Goal: Task Accomplishment & Management: Manage account settings

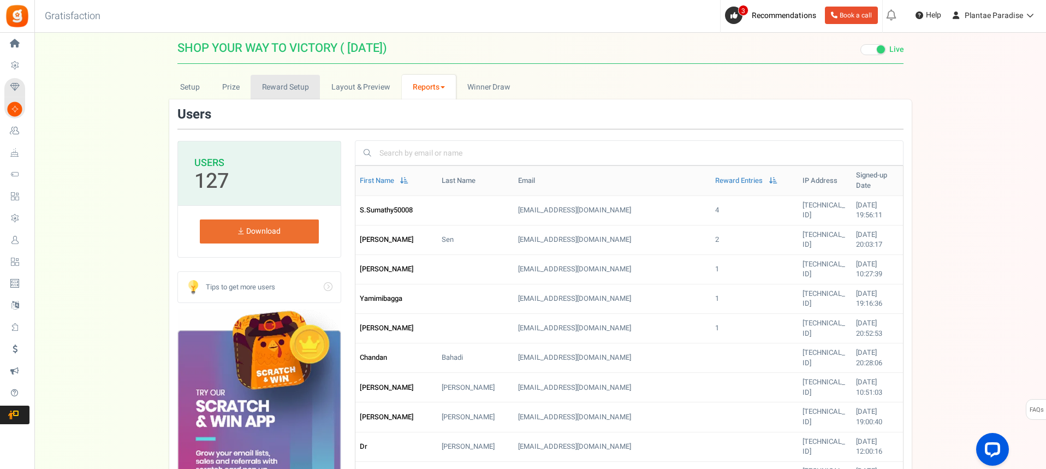
click at [302, 93] on link "Reward Setup" at bounding box center [285, 87] width 69 height 25
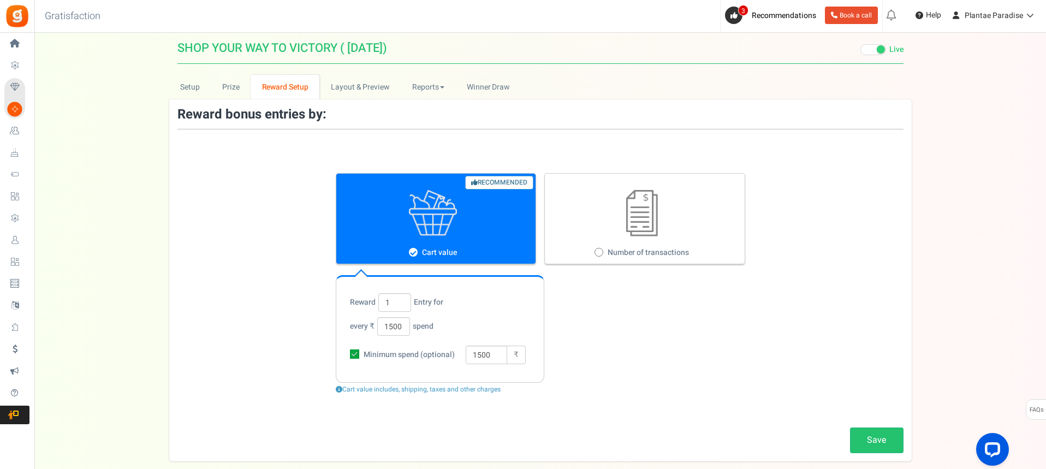
click at [353, 356] on icon at bounding box center [354, 353] width 9 height 9
click at [346, 356] on input "Minimum spend (optional)" at bounding box center [342, 355] width 7 height 7
click at [353, 356] on icon at bounding box center [355, 354] width 7 height 7
click at [346, 356] on input "Minimum spend (optional)" at bounding box center [342, 355] width 7 height 7
checkbox input "true"
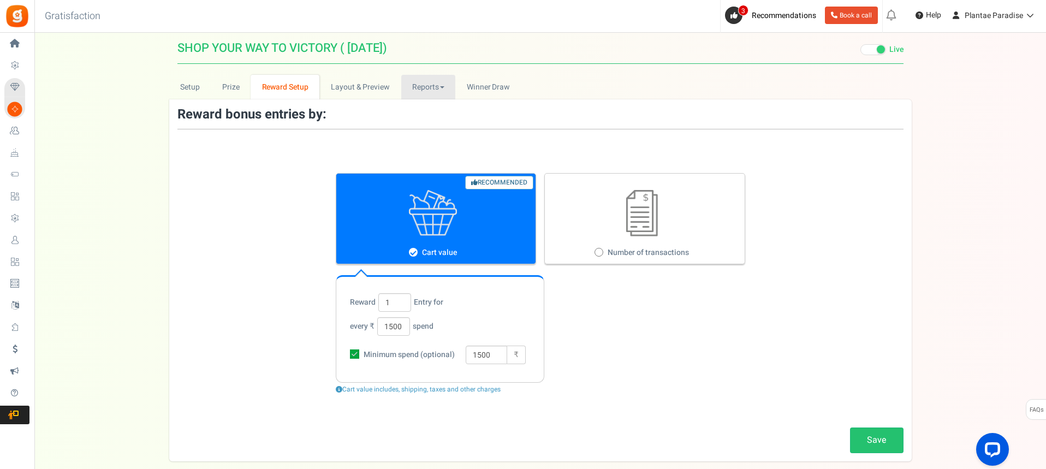
click at [431, 86] on link "Reports" at bounding box center [428, 87] width 55 height 25
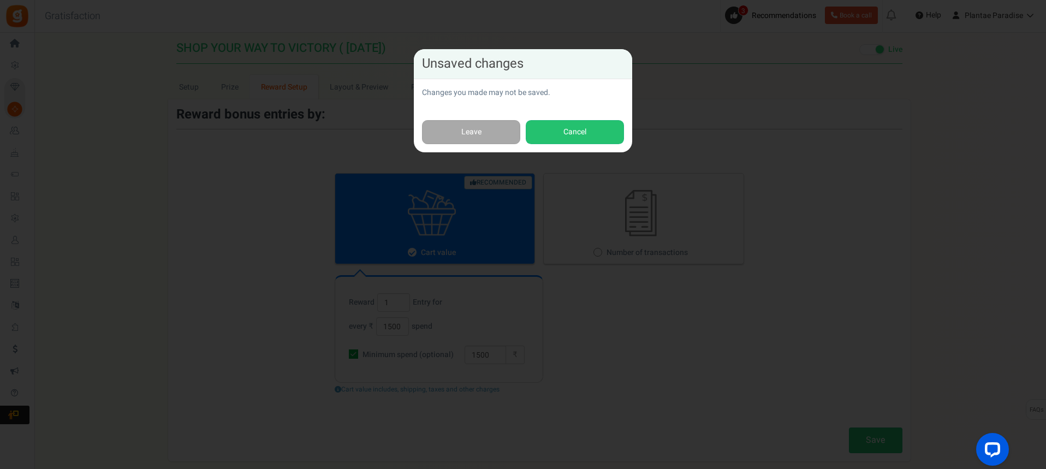
click at [859, 130] on div "Unsaved changes Changes you made may not be saved. Leave Cancel" at bounding box center [523, 234] width 1046 height 469
click at [561, 136] on button "Cancel" at bounding box center [575, 132] width 98 height 25
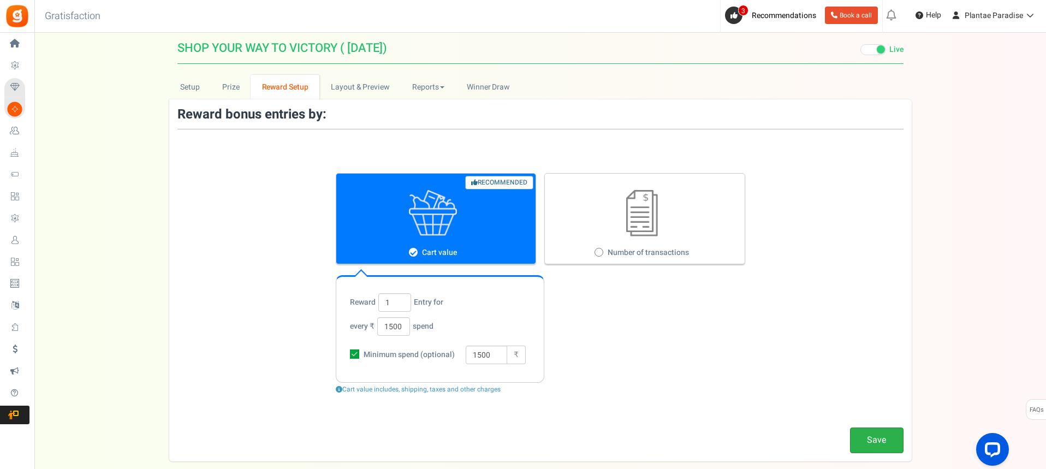
click at [865, 444] on link "Save" at bounding box center [876, 440] width 53 height 26
click at [436, 88] on link "Reports" at bounding box center [428, 87] width 55 height 25
click at [438, 104] on link "Users" at bounding box center [444, 111] width 87 height 16
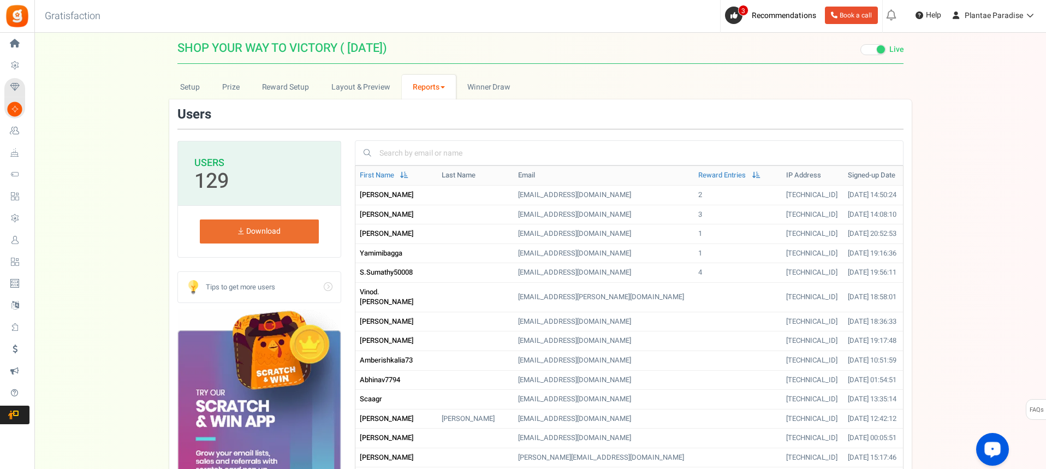
click at [992, 456] on div "Open LiveChat chat widget" at bounding box center [992, 448] width 19 height 19
click at [752, 176] on span at bounding box center [756, 174] width 8 height 7
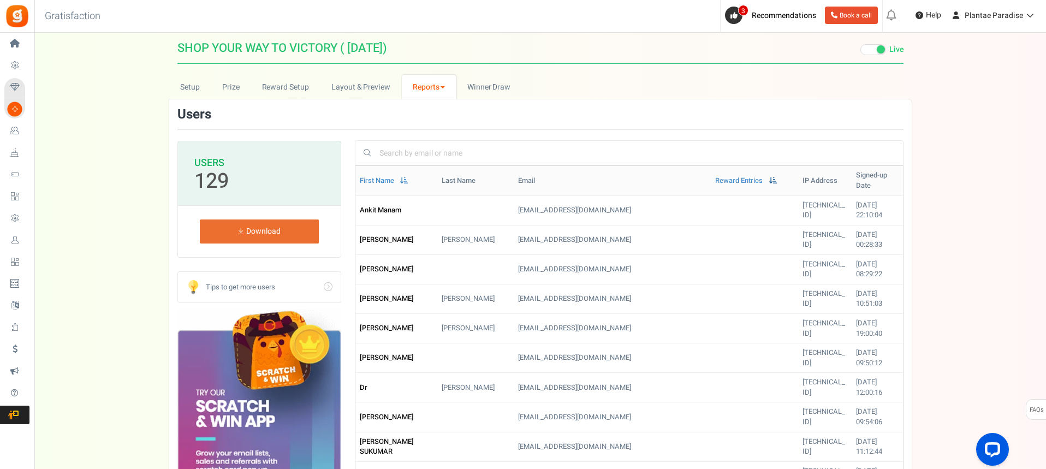
click at [769, 177] on span at bounding box center [773, 180] width 8 height 7
click at [715, 176] on link "Reward Entries" at bounding box center [738, 181] width 47 height 10
click at [715, 177] on link "Reward Entries" at bounding box center [738, 181] width 47 height 10
click at [769, 178] on span at bounding box center [773, 180] width 8 height 7
click at [715, 177] on link "Reward Entries" at bounding box center [738, 181] width 47 height 10
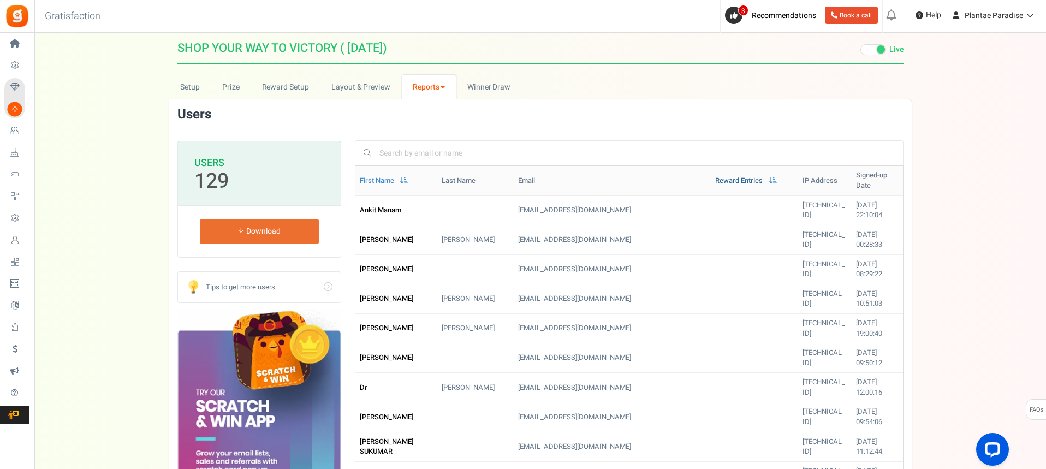
click at [715, 176] on link "Reward Entries" at bounding box center [738, 181] width 47 height 10
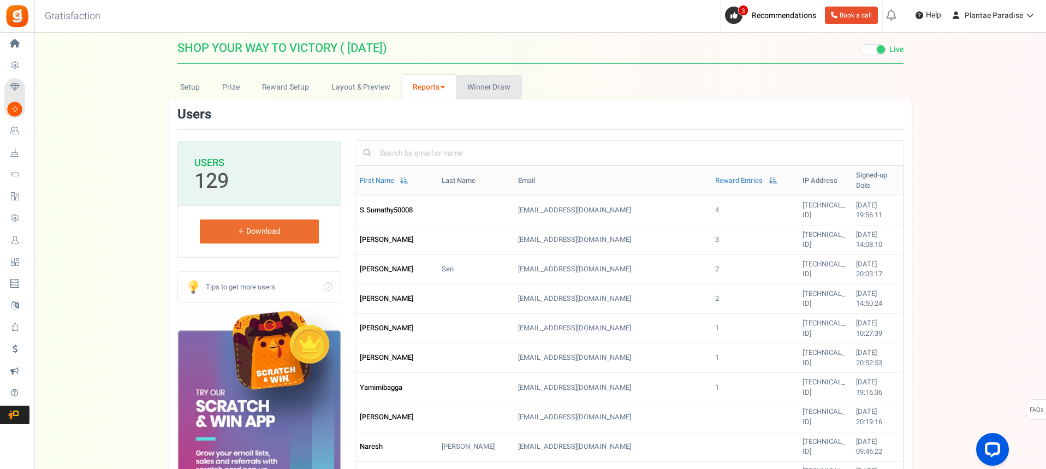
click at [493, 88] on span "Winner Draw" at bounding box center [488, 86] width 43 height 11
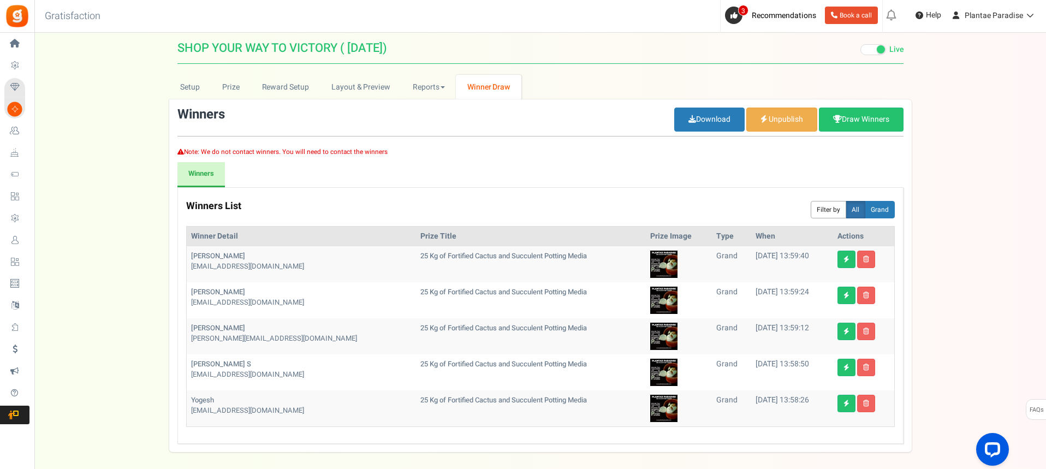
click at [830, 209] on button "Filter by" at bounding box center [828, 209] width 35 height 17
click at [863, 259] on icon at bounding box center [866, 259] width 6 height 7
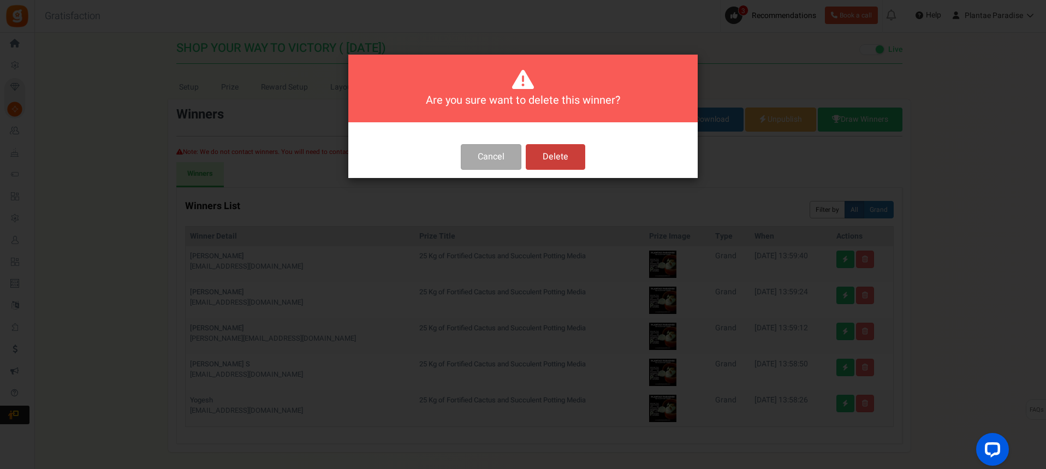
click at [561, 162] on button "Delete" at bounding box center [555, 157] width 59 height 26
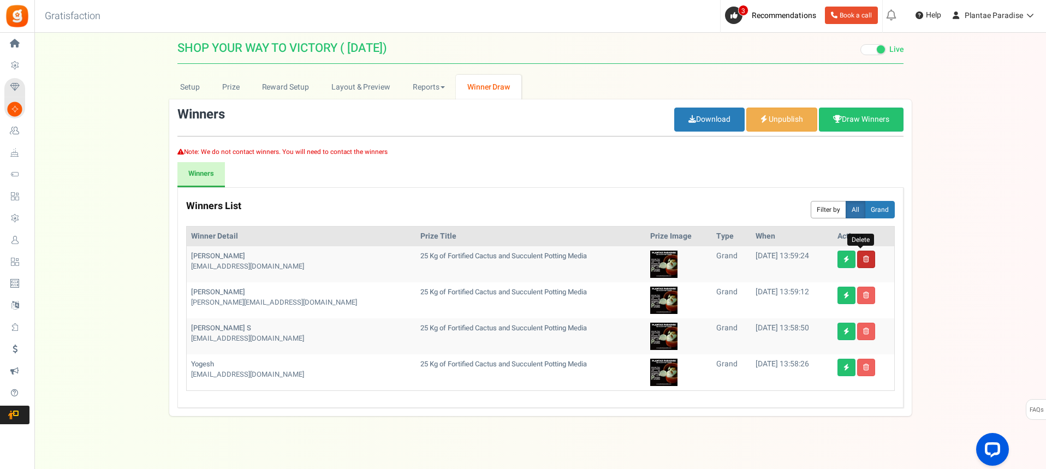
click at [863, 261] on icon at bounding box center [866, 259] width 6 height 7
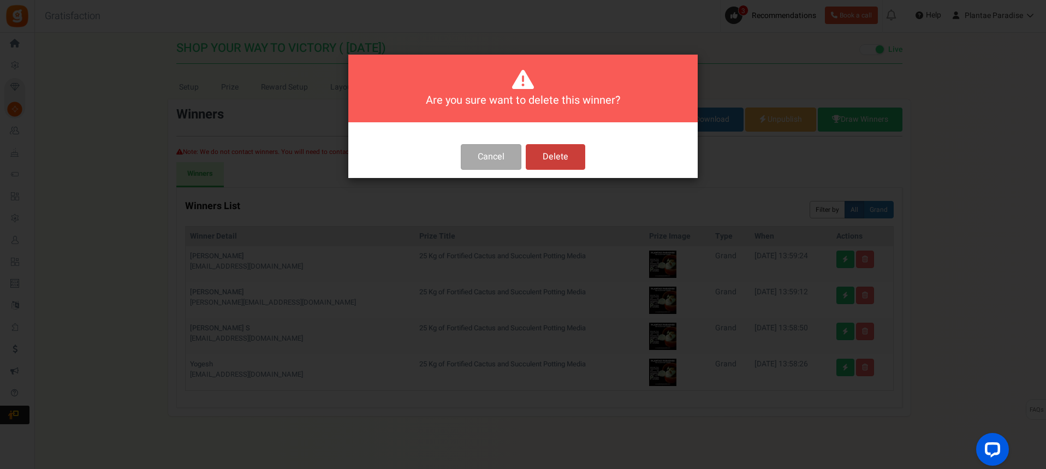
click at [540, 162] on button "Delete" at bounding box center [555, 157] width 59 height 26
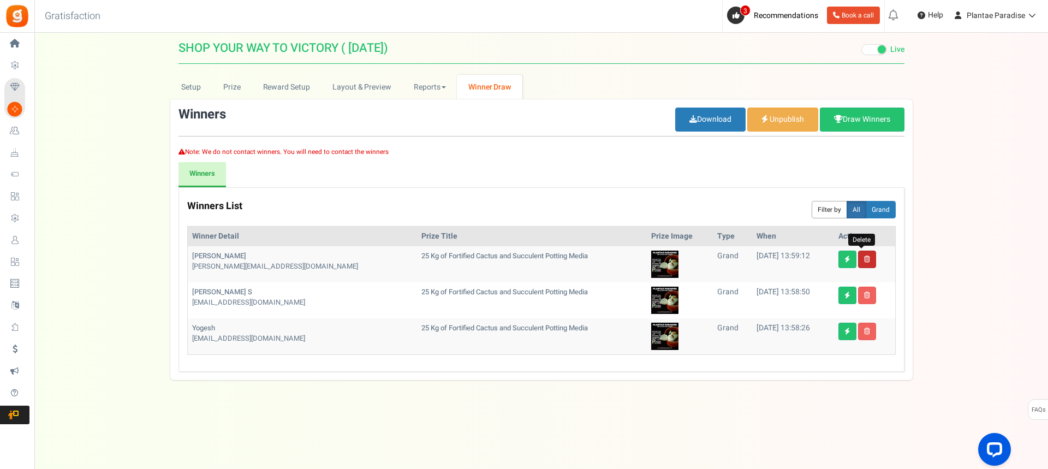
click at [868, 261] on link at bounding box center [867, 259] width 18 height 17
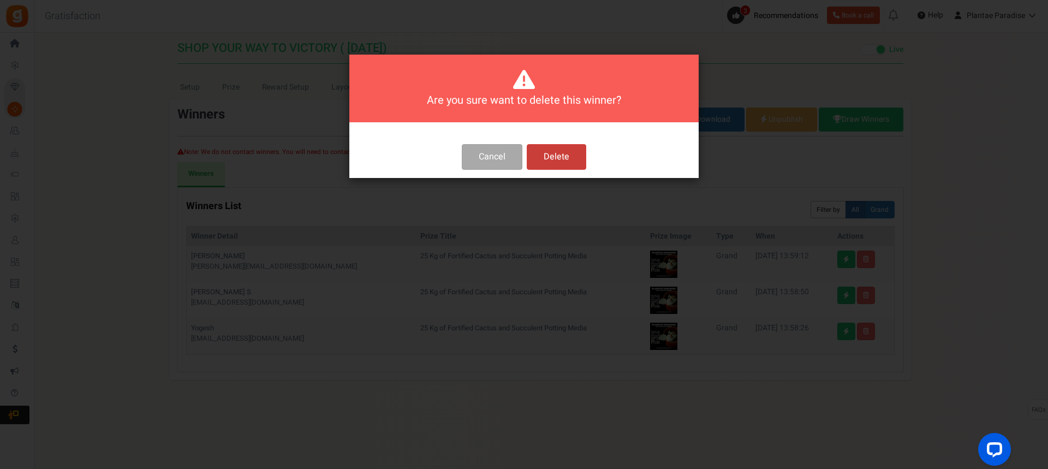
click at [550, 168] on button "Delete" at bounding box center [556, 157] width 59 height 26
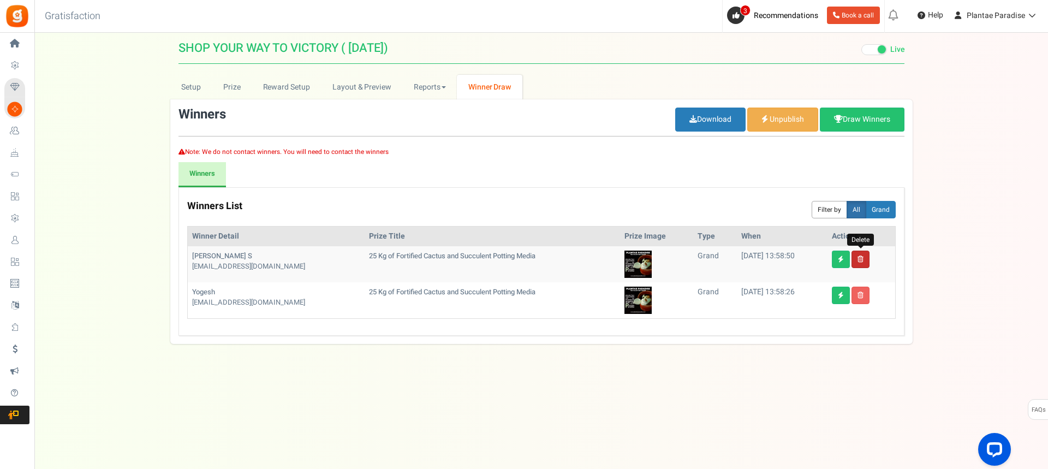
click at [865, 258] on link at bounding box center [861, 259] width 18 height 17
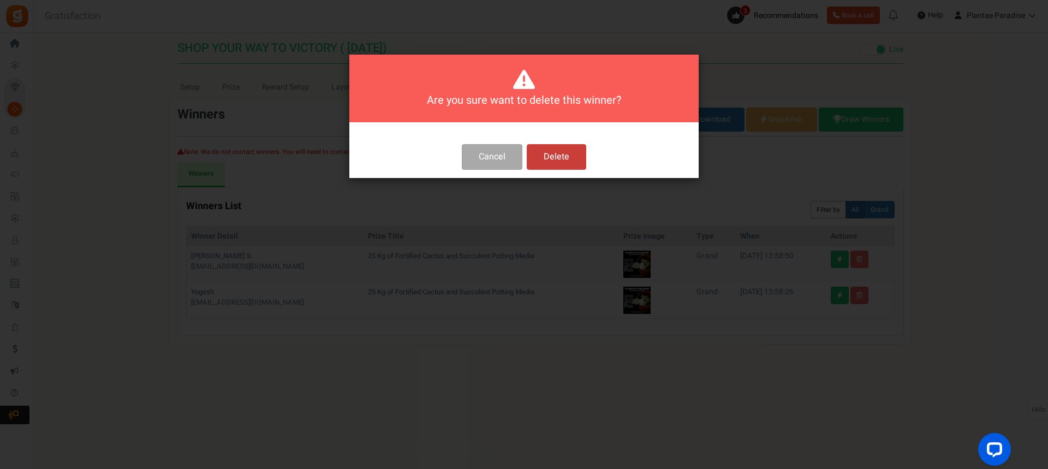
click at [547, 160] on button "Delete" at bounding box center [556, 157] width 59 height 26
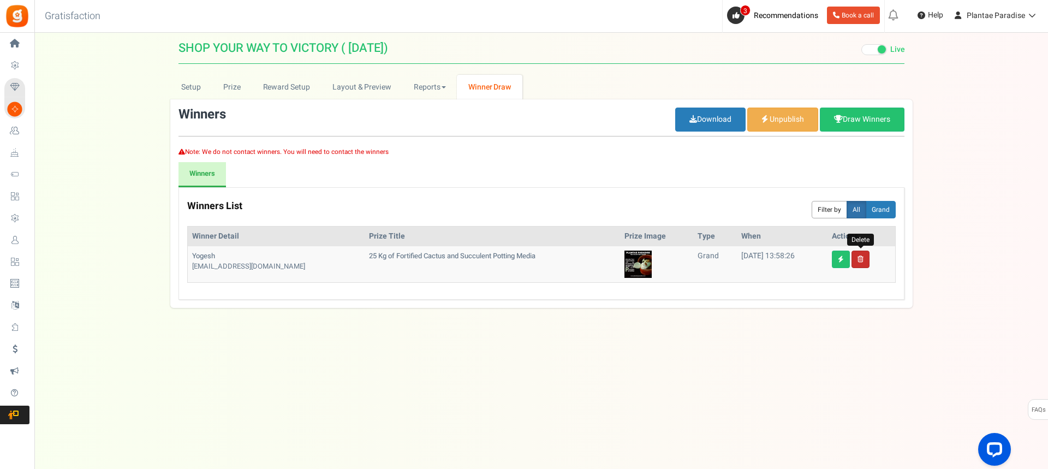
click at [864, 264] on link at bounding box center [861, 259] width 18 height 17
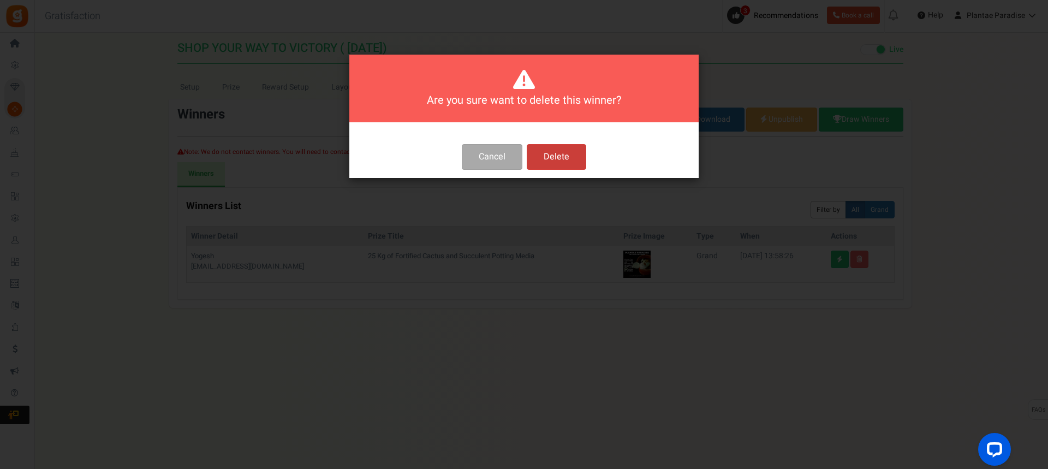
click at [551, 165] on button "Delete" at bounding box center [556, 157] width 59 height 26
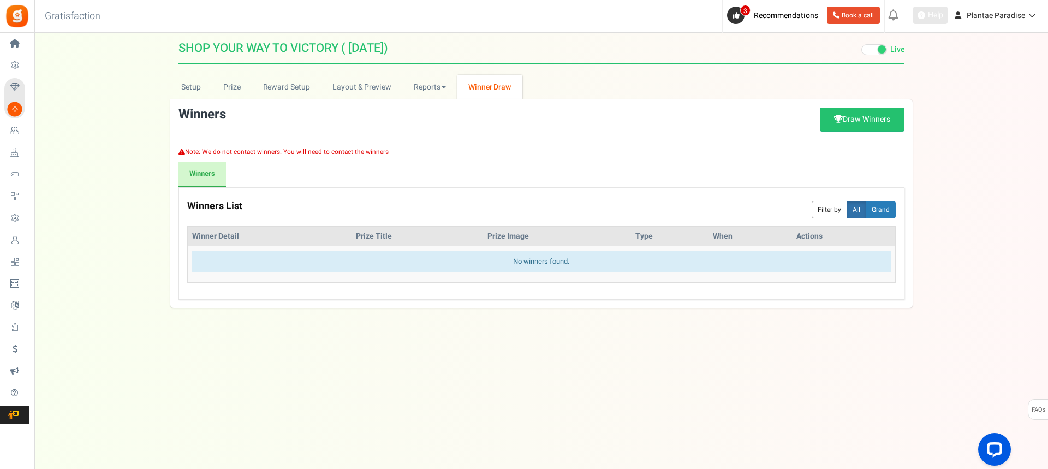
click at [937, 17] on span "Help" at bounding box center [934, 15] width 18 height 11
click at [437, 88] on link "Reports" at bounding box center [430, 87] width 55 height 25
click at [436, 108] on link "Users" at bounding box center [446, 111] width 87 height 16
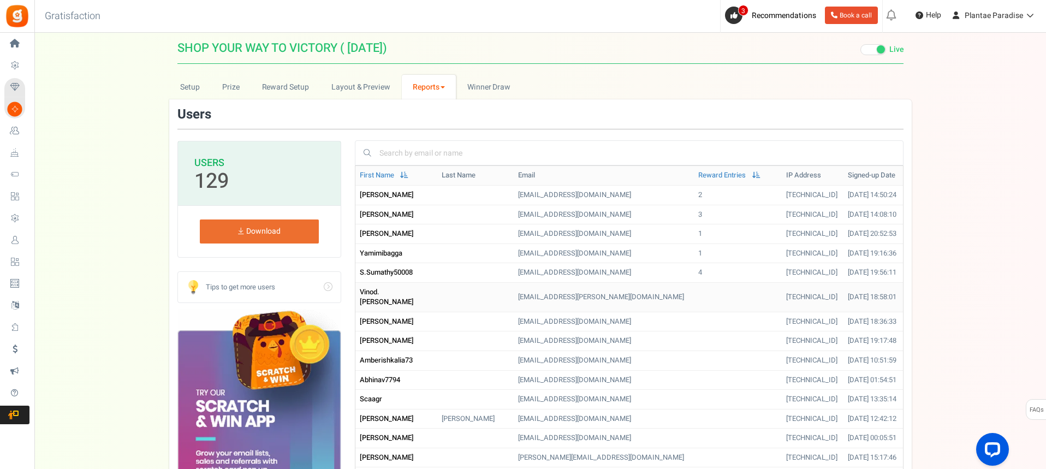
click at [396, 305] on span "vinod.[PERSON_NAME]" at bounding box center [387, 297] width 54 height 21
click at [523, 303] on td "[EMAIL_ADDRESS][PERSON_NAME][DOMAIN_NAME]" at bounding box center [604, 296] width 180 height 29
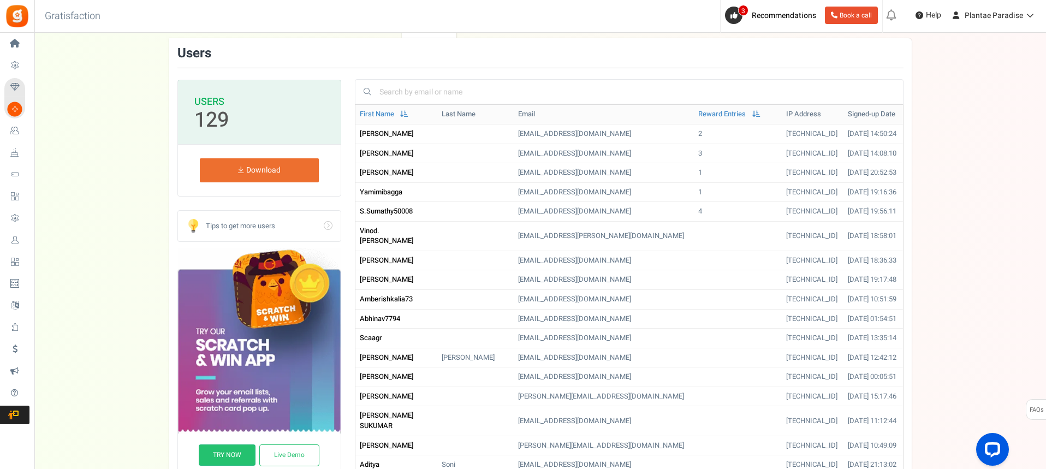
scroll to position [109, 0]
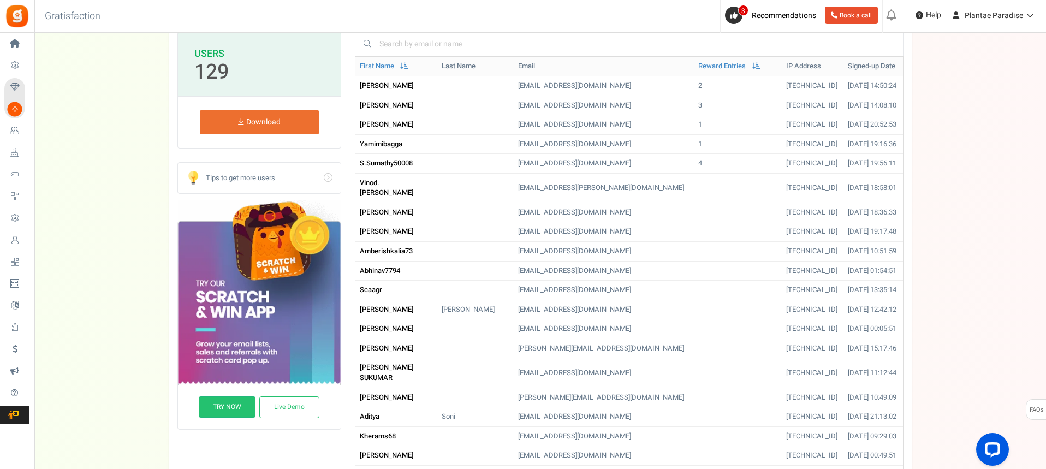
click at [327, 176] on link "Go" at bounding box center [259, 178] width 163 height 31
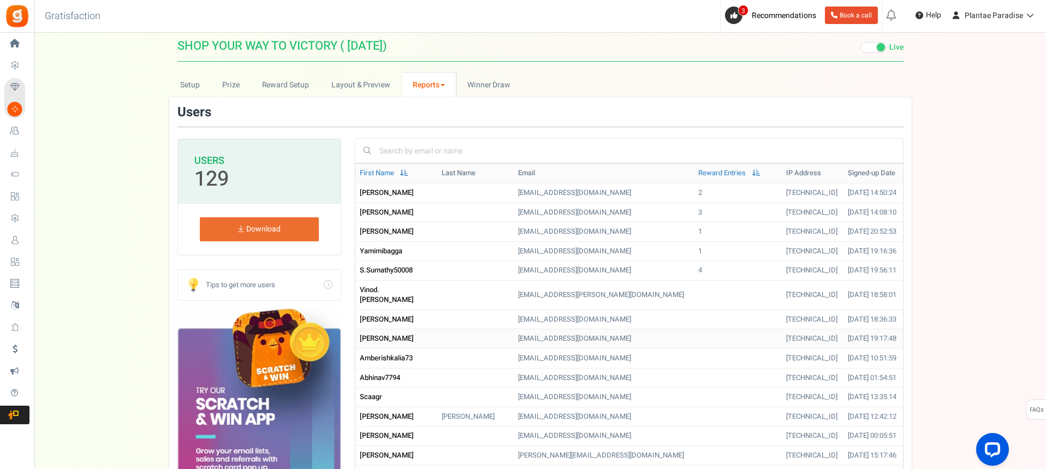
scroll to position [0, 0]
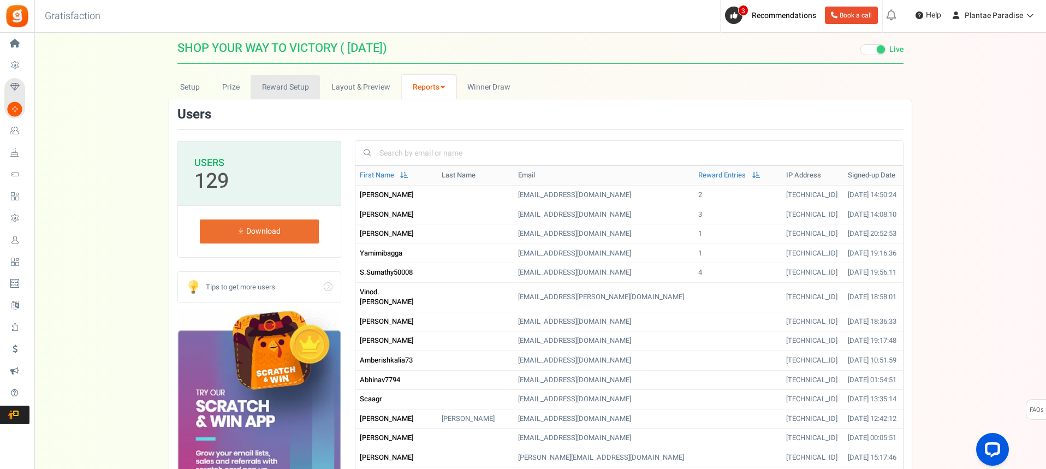
click at [285, 85] on link "Reward Setup" at bounding box center [285, 87] width 69 height 25
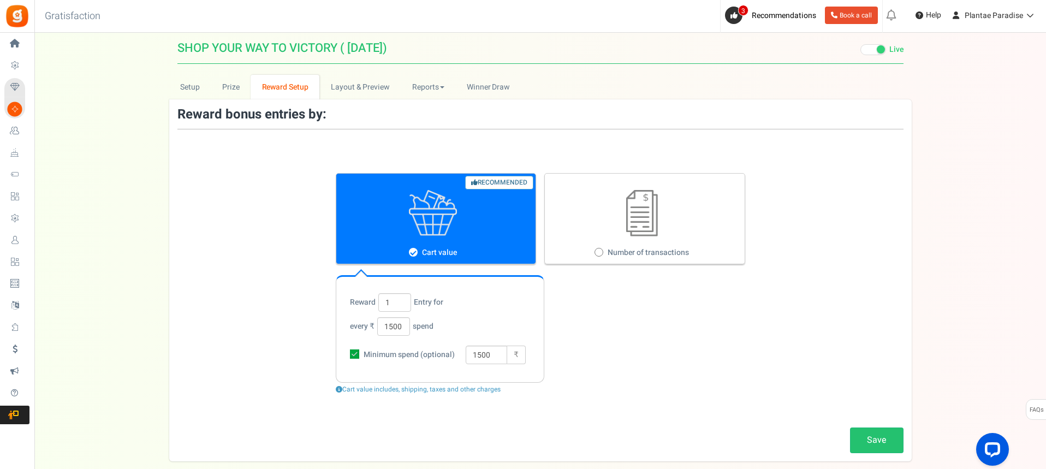
click at [598, 251] on icon at bounding box center [599, 252] width 3 height 3
click at [598, 251] on input "Number of transactions" at bounding box center [597, 252] width 7 height 7
radio input "true"
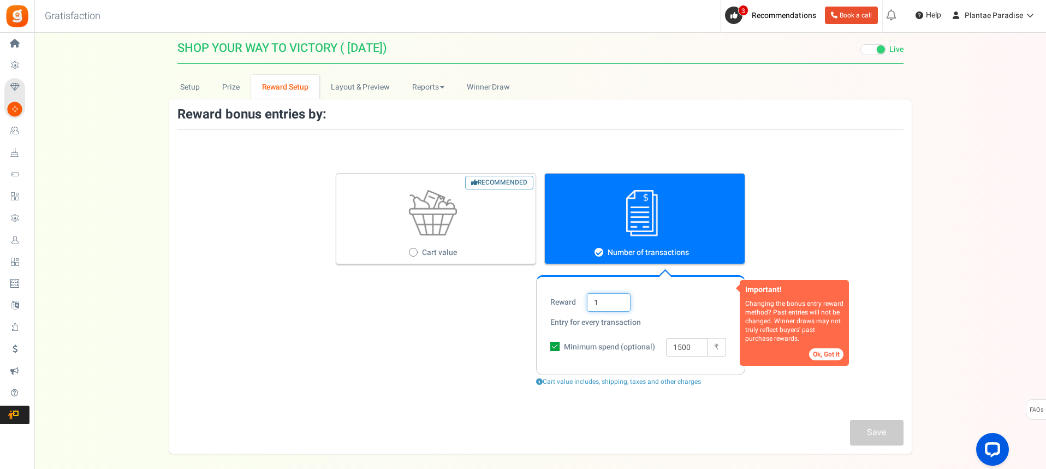
drag, startPoint x: 601, startPoint y: 303, endPoint x: 593, endPoint y: 306, distance: 8.1
click at [593, 306] on input "1" at bounding box center [609, 302] width 44 height 19
click at [444, 249] on span "Cart value" at bounding box center [439, 252] width 35 height 11
click at [416, 249] on input "Recommended Cart value" at bounding box center [412, 252] width 7 height 7
radio input "true"
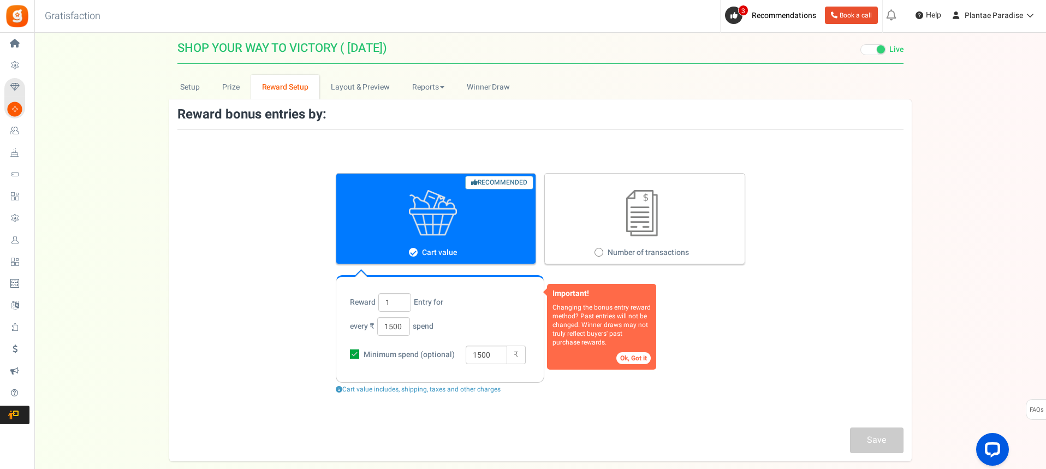
click at [603, 236] on figure at bounding box center [642, 213] width 194 height 46
click at [602, 249] on input "Number of transactions" at bounding box center [597, 252] width 7 height 7
radio input "true"
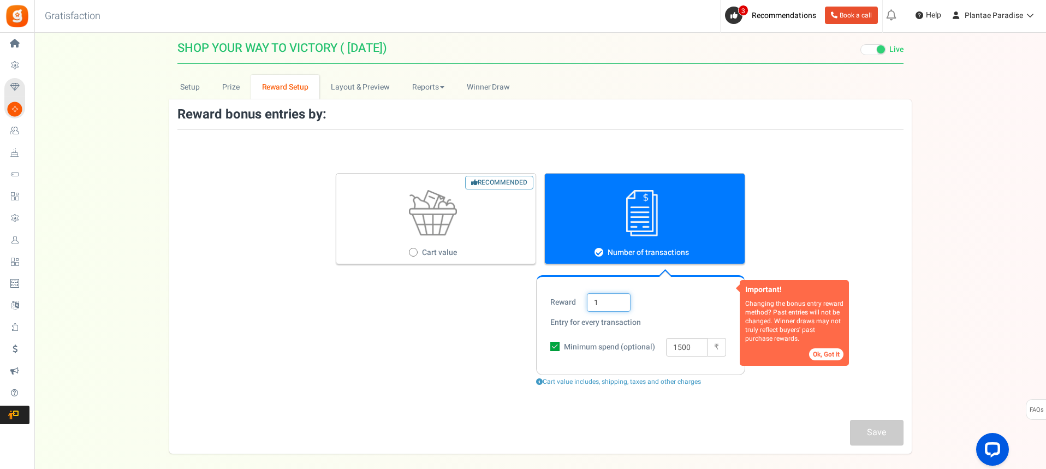
click at [593, 300] on input "1" at bounding box center [609, 302] width 44 height 19
click at [830, 357] on button "Ok, Got it" at bounding box center [826, 354] width 34 height 12
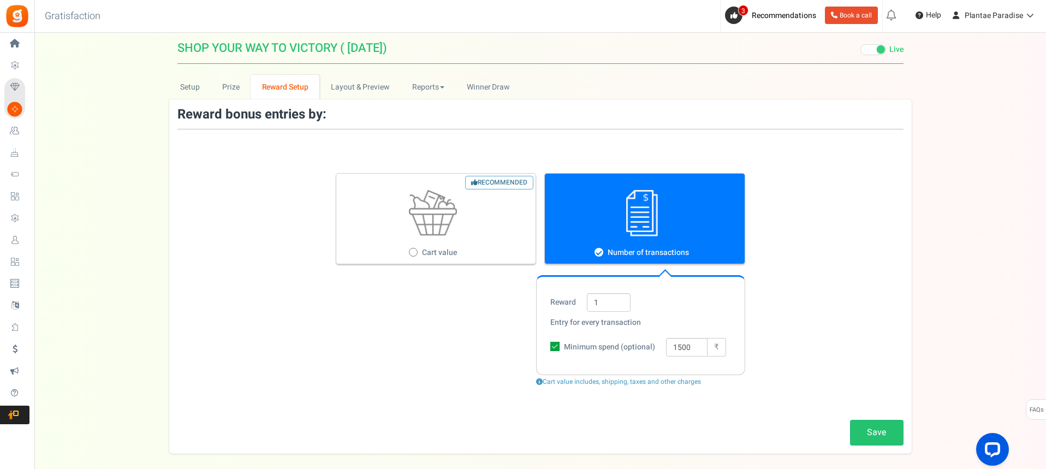
click at [429, 233] on img at bounding box center [433, 213] width 48 height 46
click at [416, 249] on input "Recommended Cart value" at bounding box center [412, 252] width 7 height 7
radio input "true"
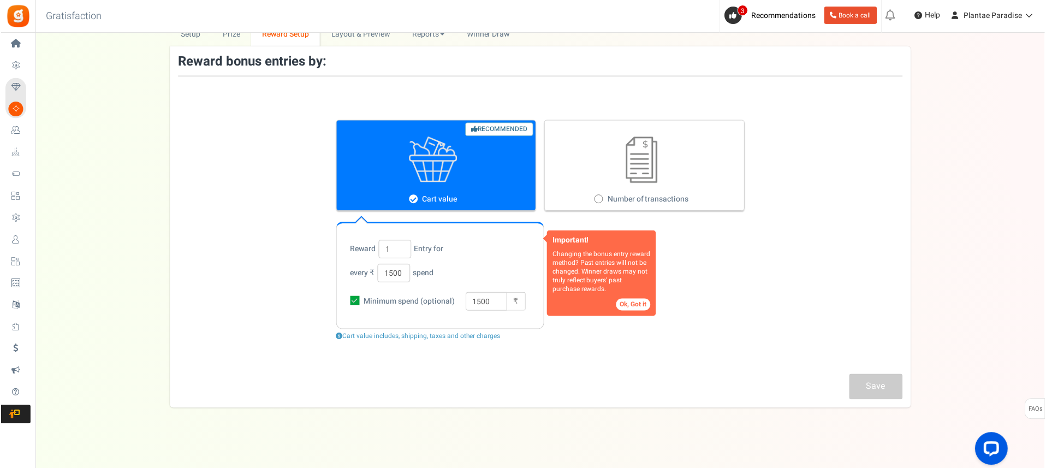
scroll to position [65, 0]
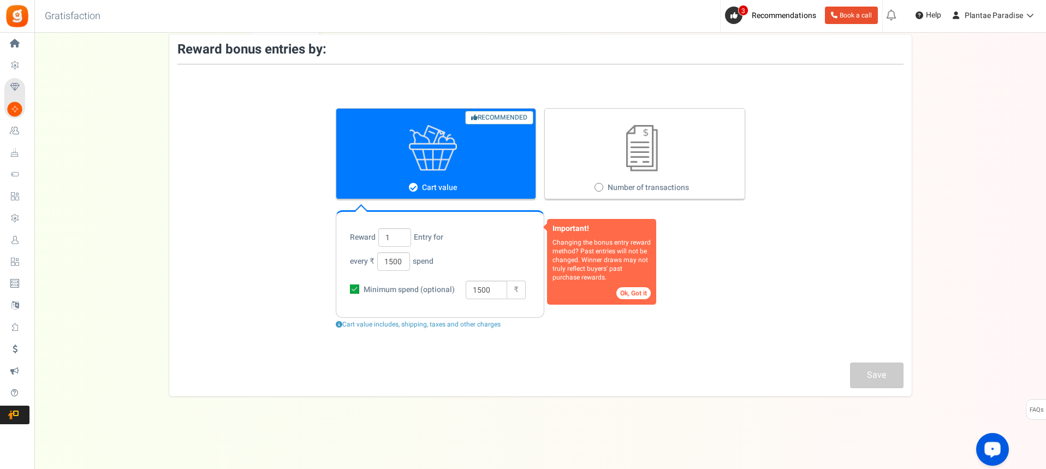
click at [986, 455] on div "Open LiveChat chat widget" at bounding box center [992, 448] width 19 height 19
